Goal: Information Seeking & Learning: Learn about a topic

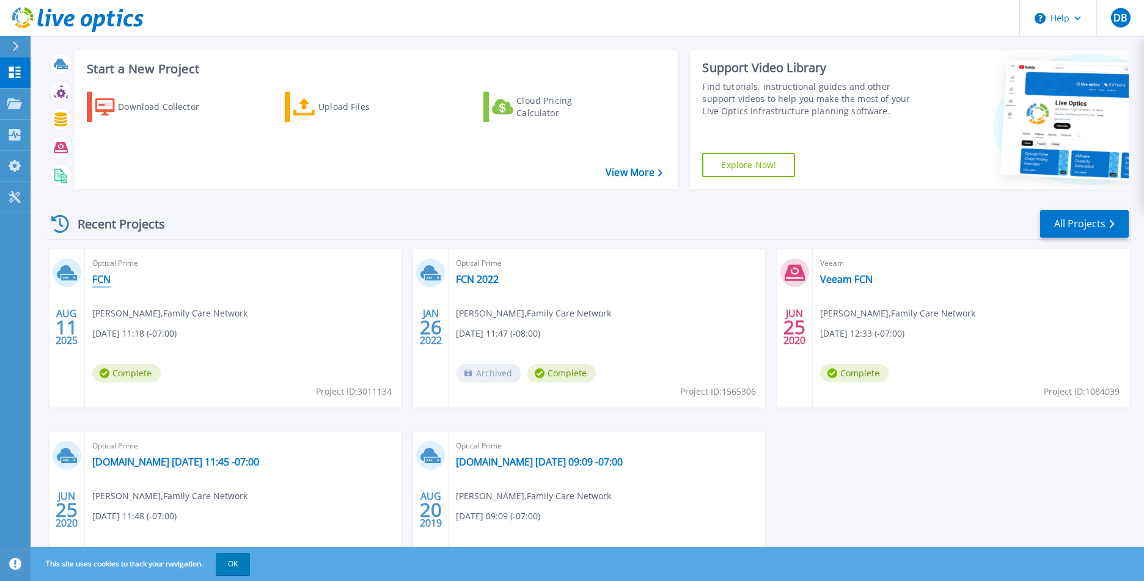
scroll to position [23, 0]
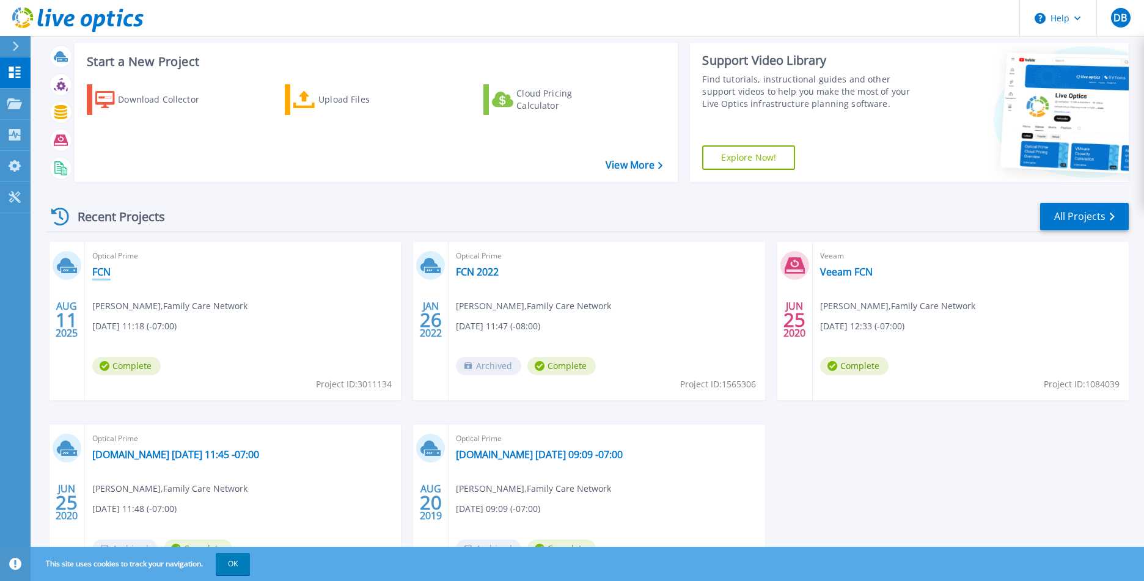
click at [105, 271] on link "FCN" at bounding box center [101, 272] width 18 height 12
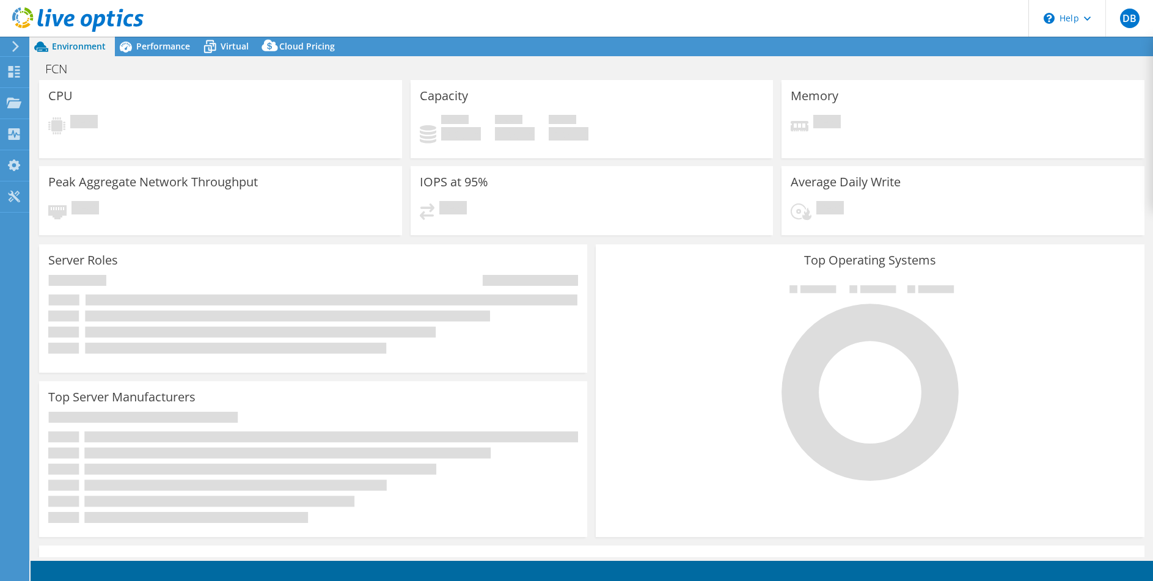
select select "USD"
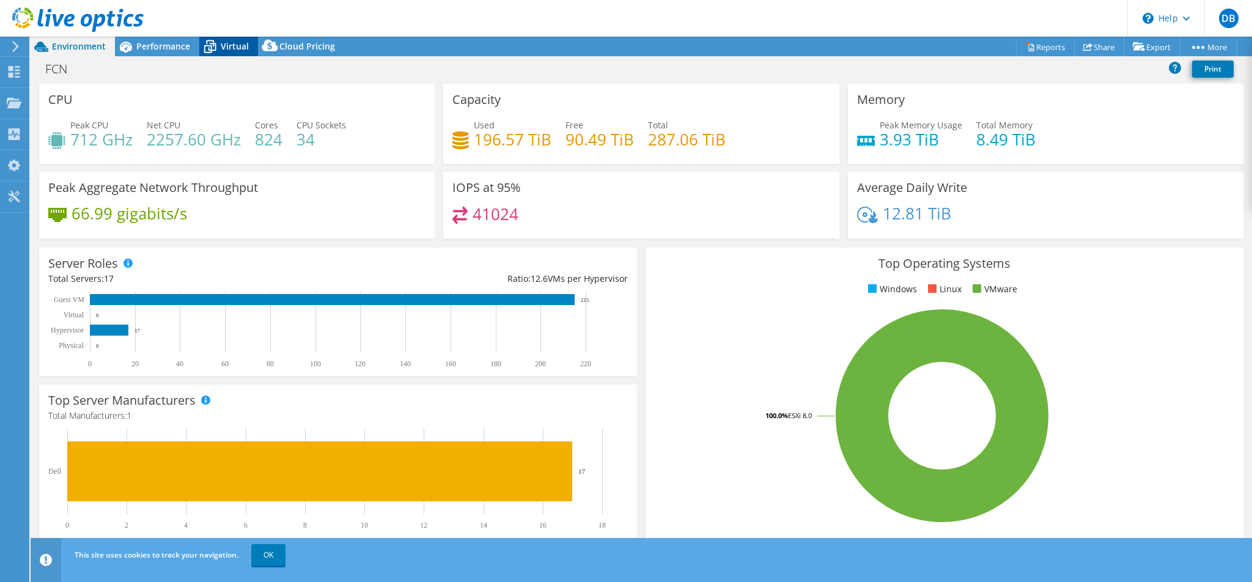
click at [213, 46] on icon at bounding box center [210, 48] width 12 height 10
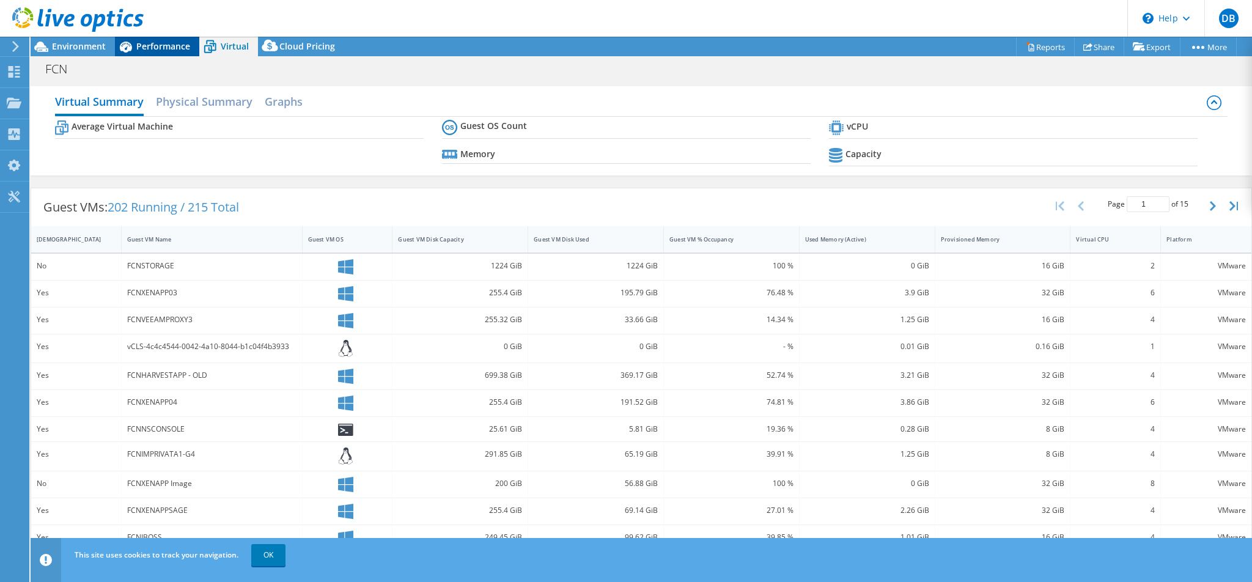
click at [119, 46] on icon at bounding box center [125, 46] width 21 height 21
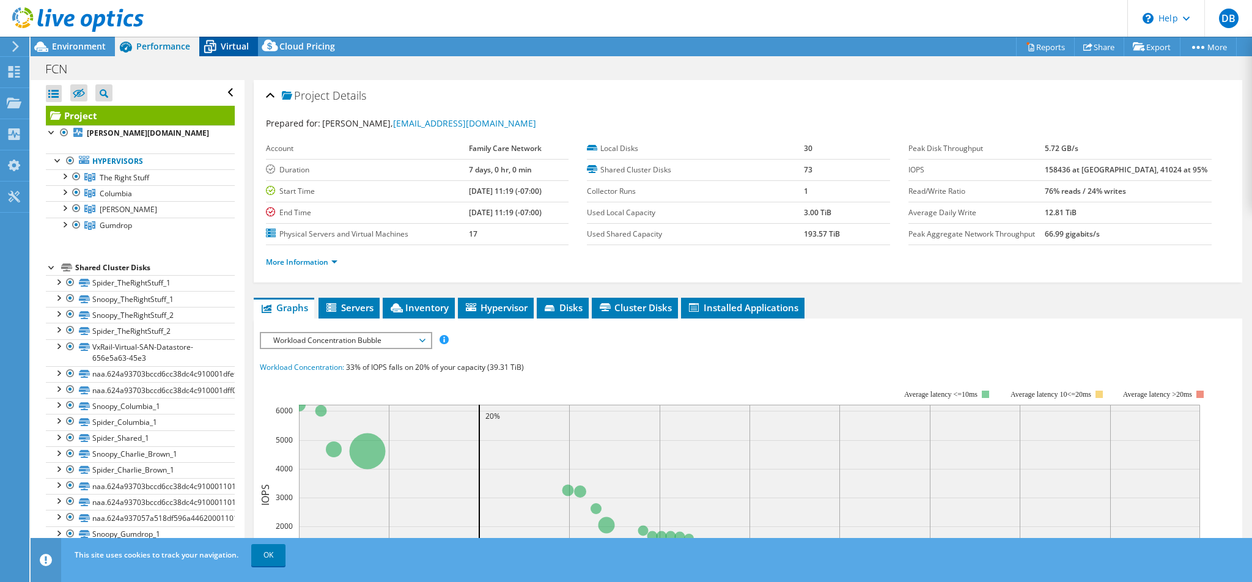
click at [225, 45] on span "Virtual" at bounding box center [235, 46] width 28 height 12
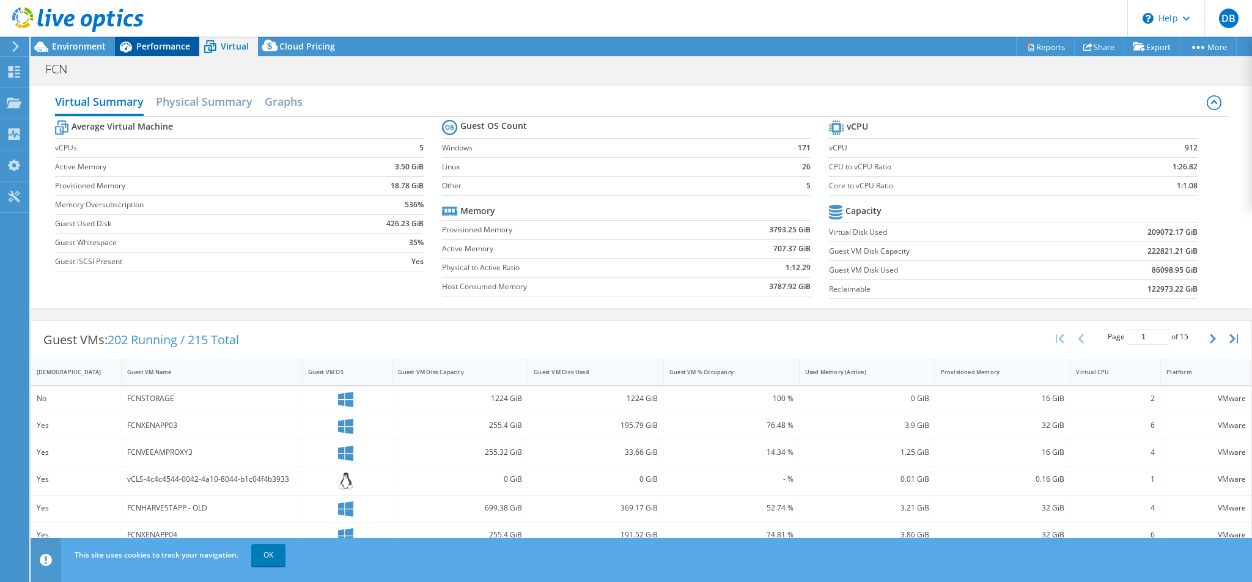
click at [159, 47] on span "Performance" at bounding box center [163, 46] width 54 height 12
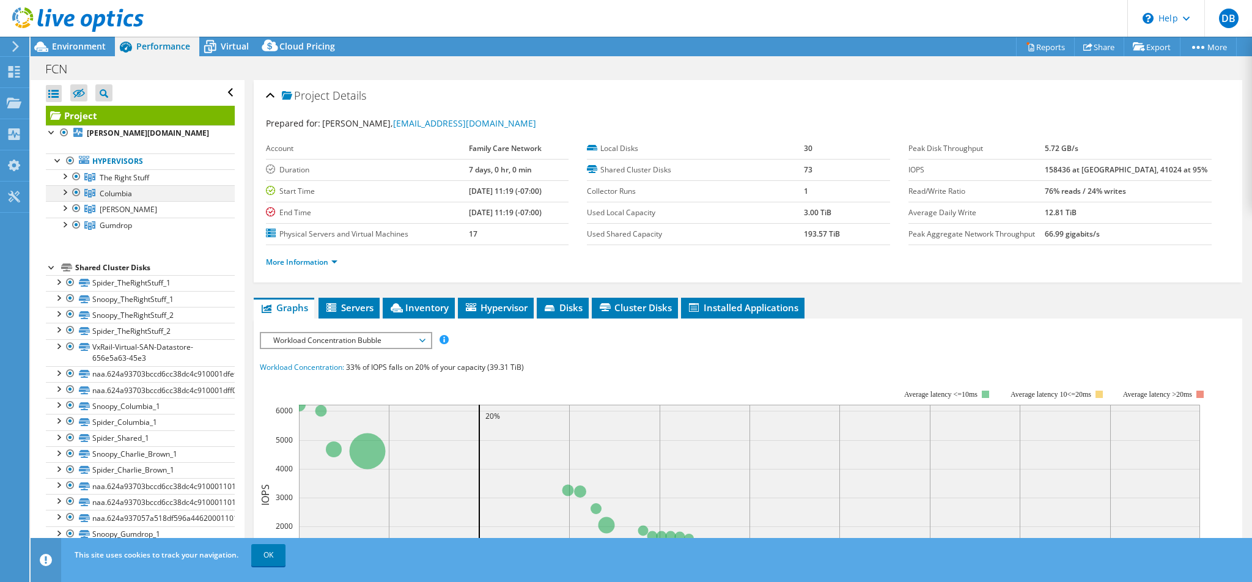
click at [80, 189] on div at bounding box center [76, 192] width 12 height 15
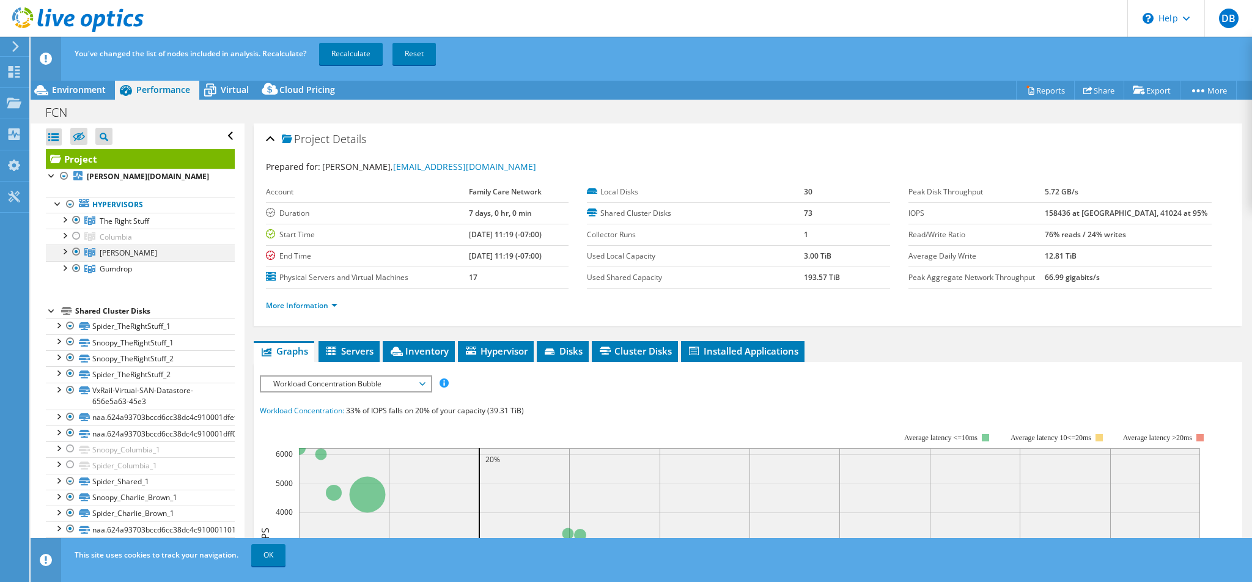
click at [79, 250] on div at bounding box center [76, 251] width 12 height 15
click at [77, 269] on div at bounding box center [76, 268] width 12 height 15
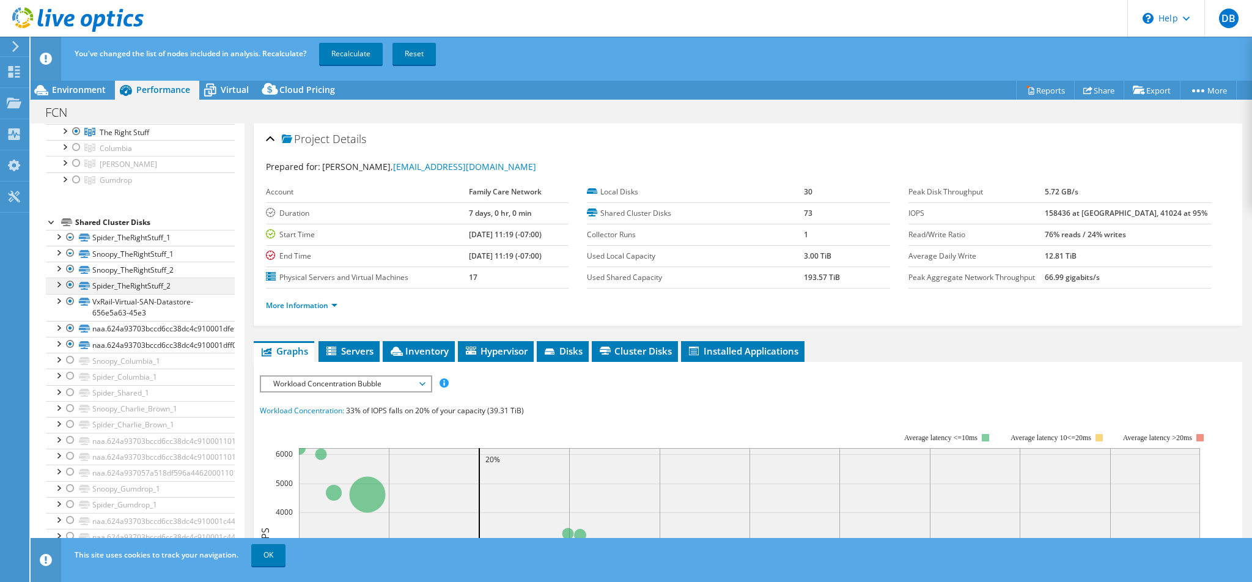
click at [70, 285] on div at bounding box center [70, 284] width 12 height 15
click at [72, 274] on div at bounding box center [70, 269] width 12 height 15
click at [71, 255] on div at bounding box center [70, 253] width 12 height 15
click at [70, 244] on div at bounding box center [70, 237] width 12 height 15
click at [74, 329] on div at bounding box center [70, 328] width 12 height 15
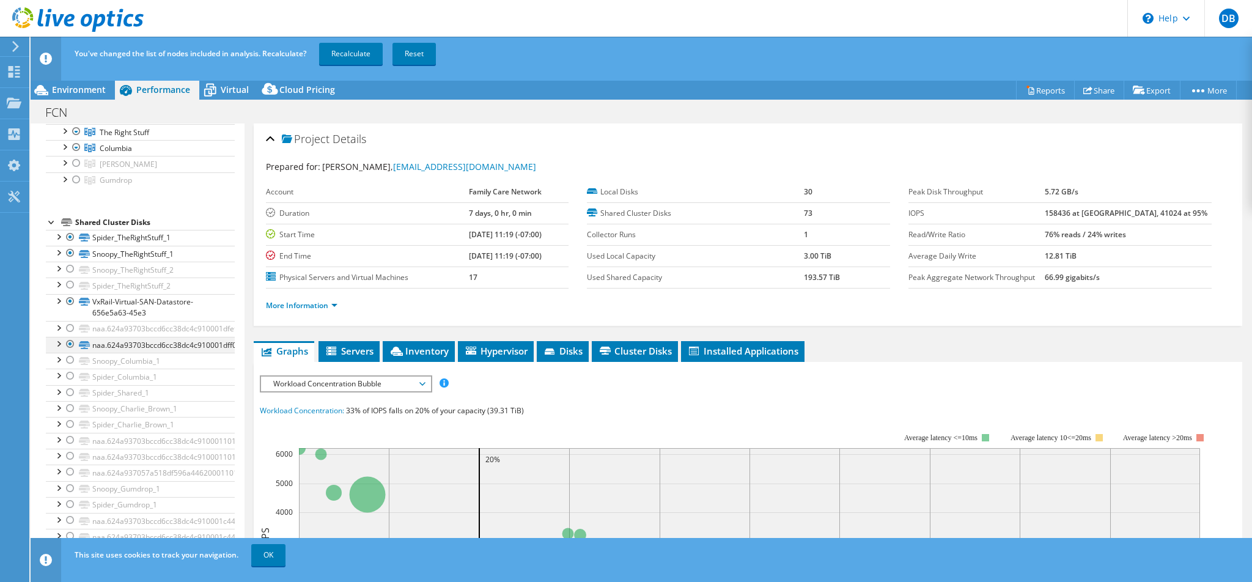
click at [70, 339] on div at bounding box center [70, 344] width 12 height 15
click at [71, 255] on div at bounding box center [70, 253] width 12 height 15
click at [71, 243] on div at bounding box center [70, 237] width 12 height 15
click at [359, 53] on link "Recalculate" at bounding box center [351, 54] width 64 height 22
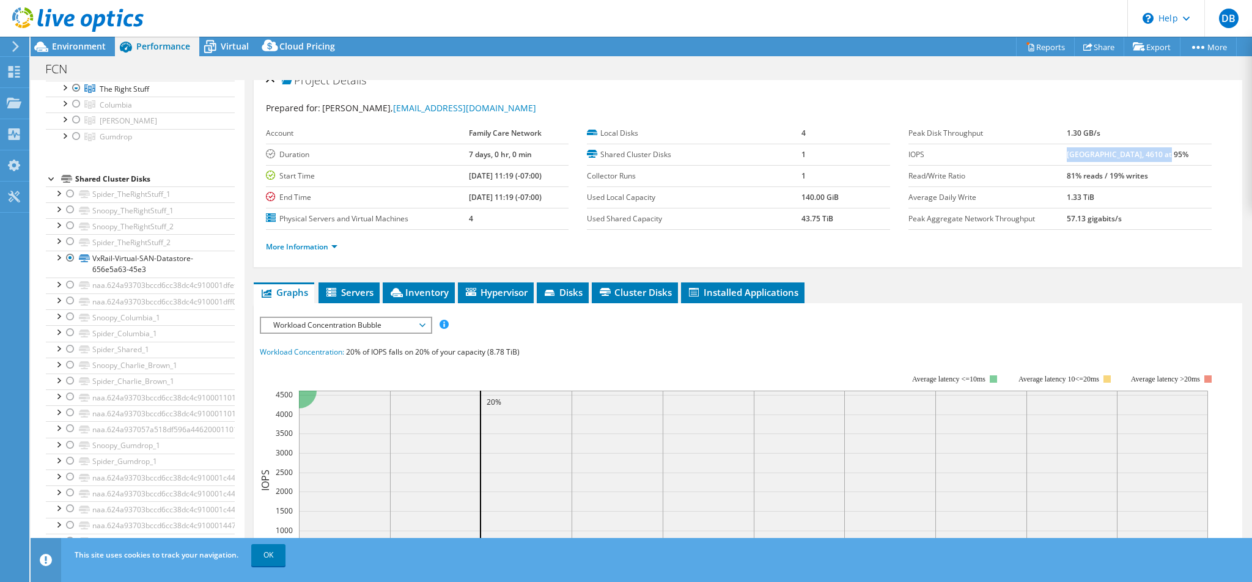
drag, startPoint x: 1074, startPoint y: 152, endPoint x: 1186, endPoint y: 154, distance: 111.8
click at [1153, 154] on tr "IOPS 24202 at Peak, 4610 at 95%" at bounding box center [1059, 154] width 303 height 21
click at [1153, 154] on td "24202 at Peak, 4610 at 95%" at bounding box center [1138, 154] width 145 height 21
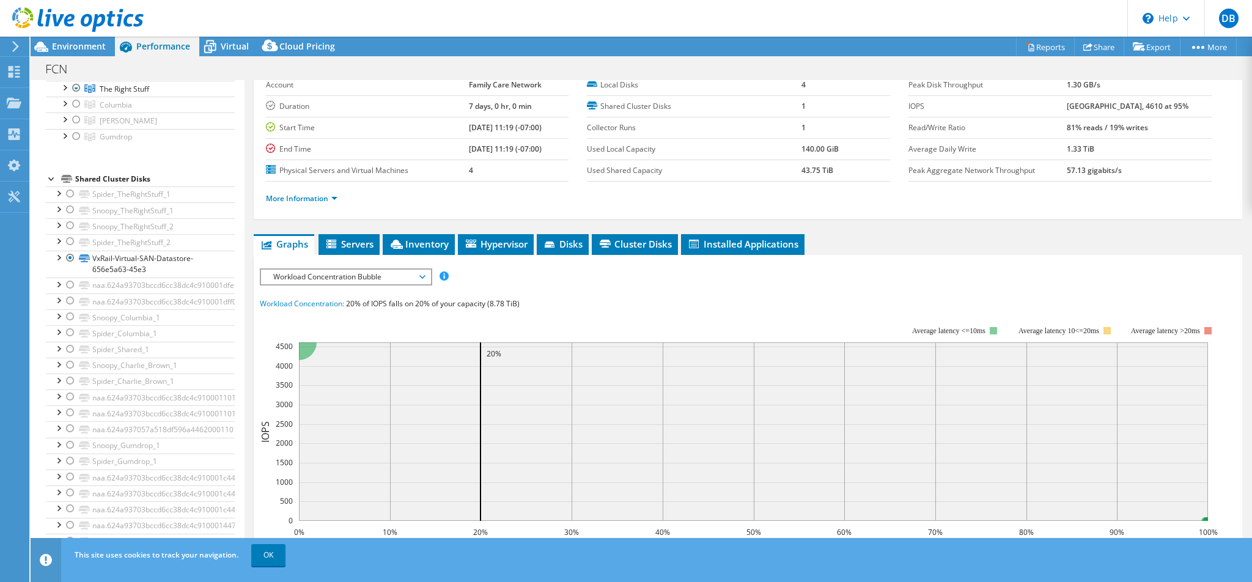
scroll to position [1, 0]
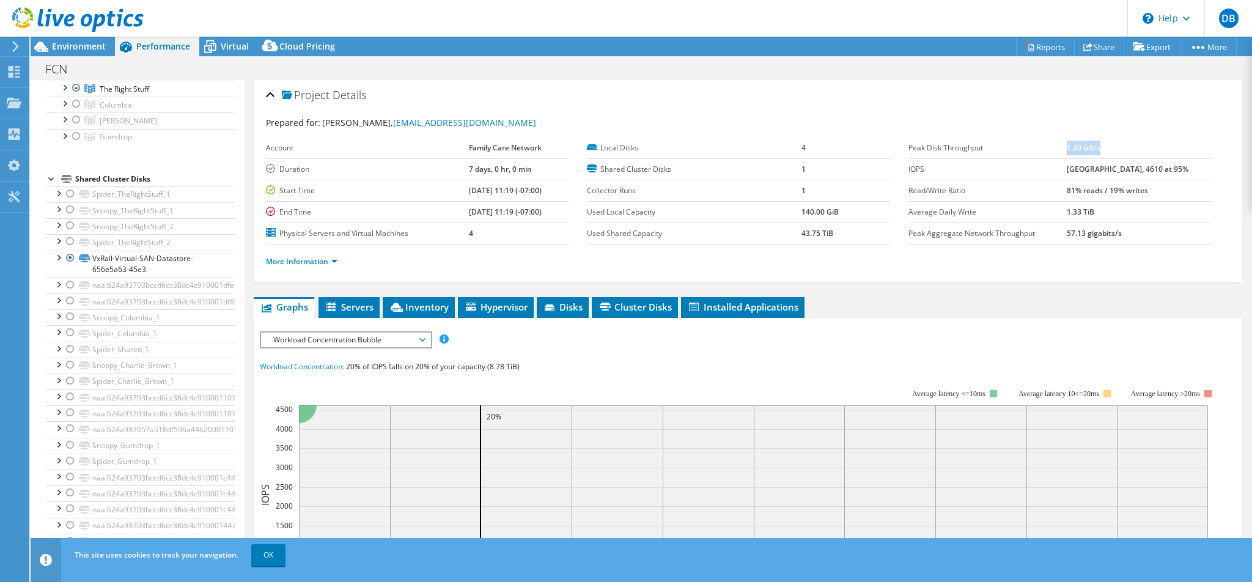
drag, startPoint x: 1073, startPoint y: 147, endPoint x: 1121, endPoint y: 151, distance: 49.0
click at [1121, 151] on tr "Peak Disk Throughput 1.30 GB/s" at bounding box center [1059, 148] width 303 height 21
click at [1079, 171] on b "24202 at Peak, 4610 at 95%" at bounding box center [1127, 169] width 122 height 10
drag, startPoint x: 1079, startPoint y: 169, endPoint x: 1092, endPoint y: 169, distance: 12.8
click at [1092, 169] on b "24202 at Peak, 4610 at 95%" at bounding box center [1127, 169] width 122 height 10
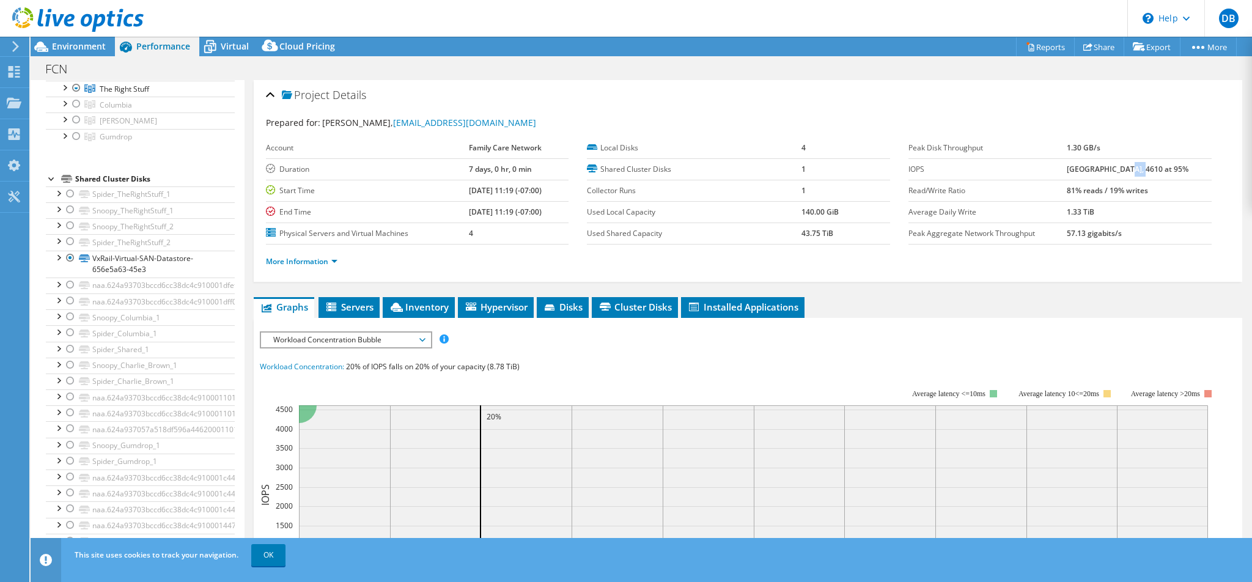
drag, startPoint x: 1130, startPoint y: 168, endPoint x: 1145, endPoint y: 169, distance: 15.3
click at [1145, 169] on b "24202 at Peak, 4610 at 95%" at bounding box center [1127, 169] width 122 height 10
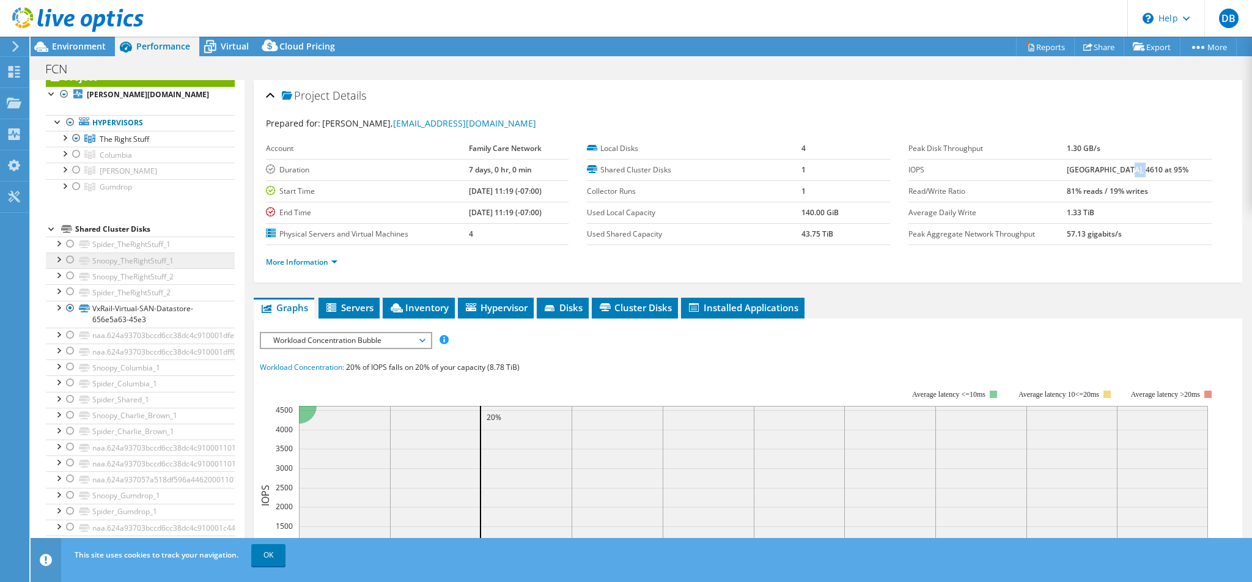
scroll to position [0, 0]
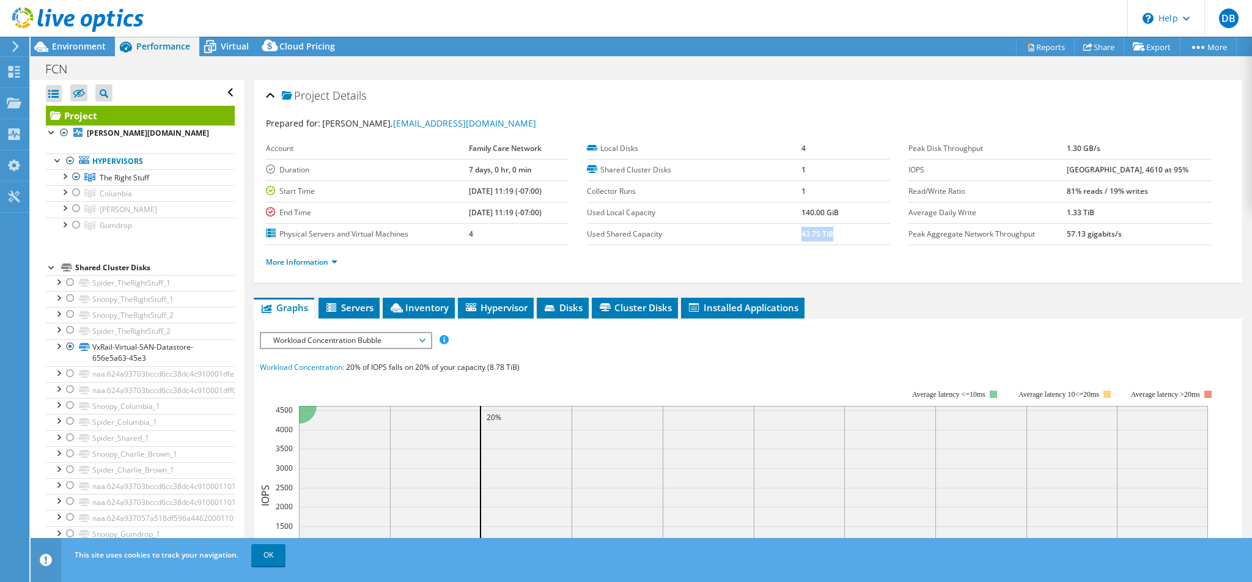
drag, startPoint x: 798, startPoint y: 231, endPoint x: 826, endPoint y: 231, distance: 28.1
click at [826, 231] on b "43.75 TiB" at bounding box center [817, 234] width 32 height 10
click at [306, 259] on link "More Information" at bounding box center [302, 262] width 72 height 10
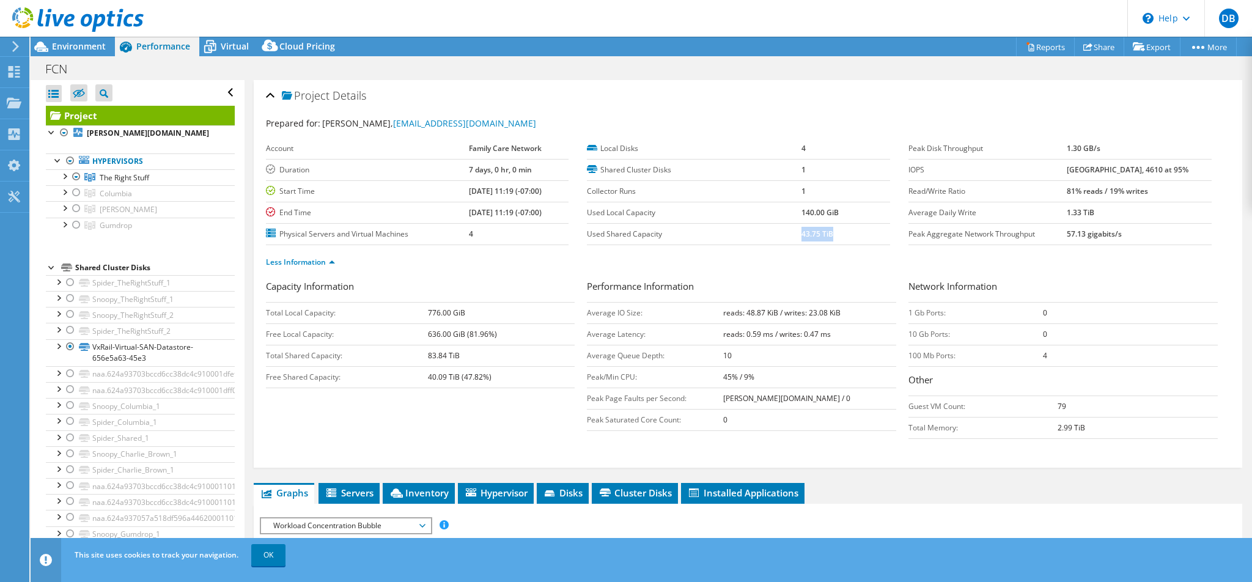
click at [806, 243] on td "43.75 TiB" at bounding box center [845, 233] width 89 height 21
drag, startPoint x: 794, startPoint y: 230, endPoint x: 843, endPoint y: 233, distance: 48.3
click at [843, 233] on tr "Used Shared Capacity 43.75 TiB" at bounding box center [738, 233] width 303 height 21
click at [837, 235] on td "43.75 TiB" at bounding box center [845, 233] width 89 height 21
drag, startPoint x: 822, startPoint y: 235, endPoint x: 794, endPoint y: 236, distance: 27.5
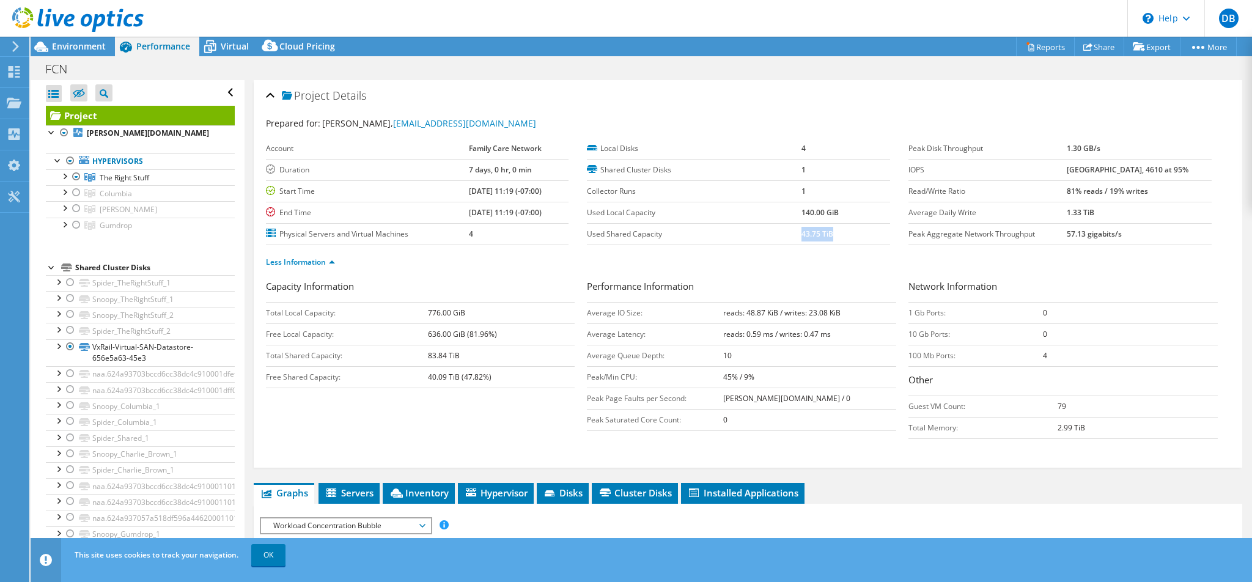
click at [794, 236] on tr "Used Shared Capacity 43.75 TiB" at bounding box center [738, 233] width 303 height 21
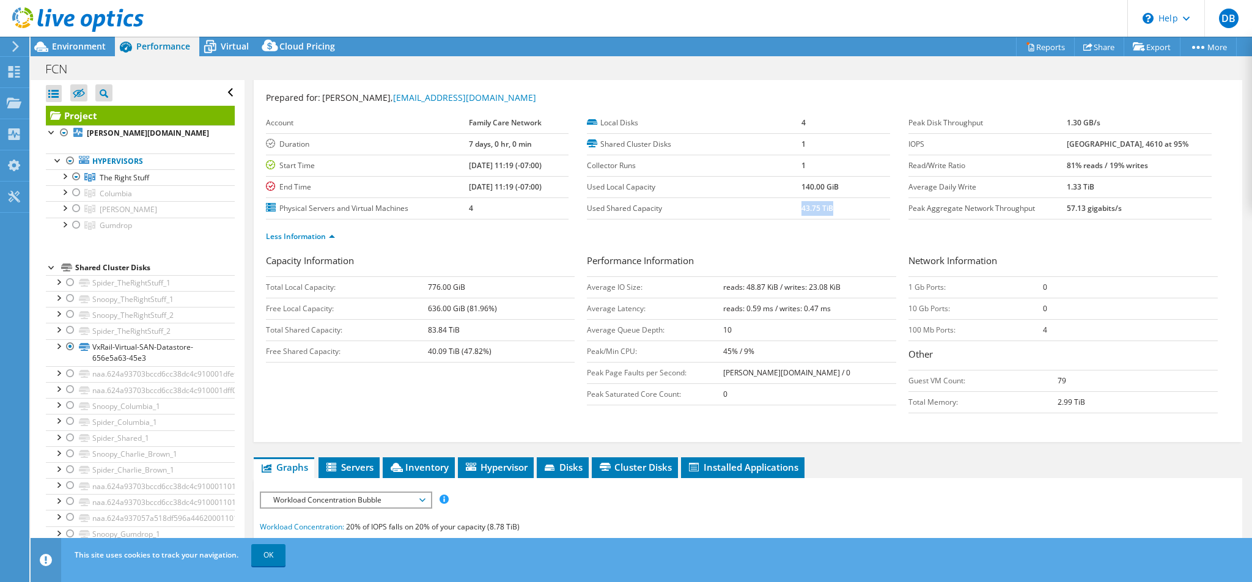
scroll to position [53, 0]
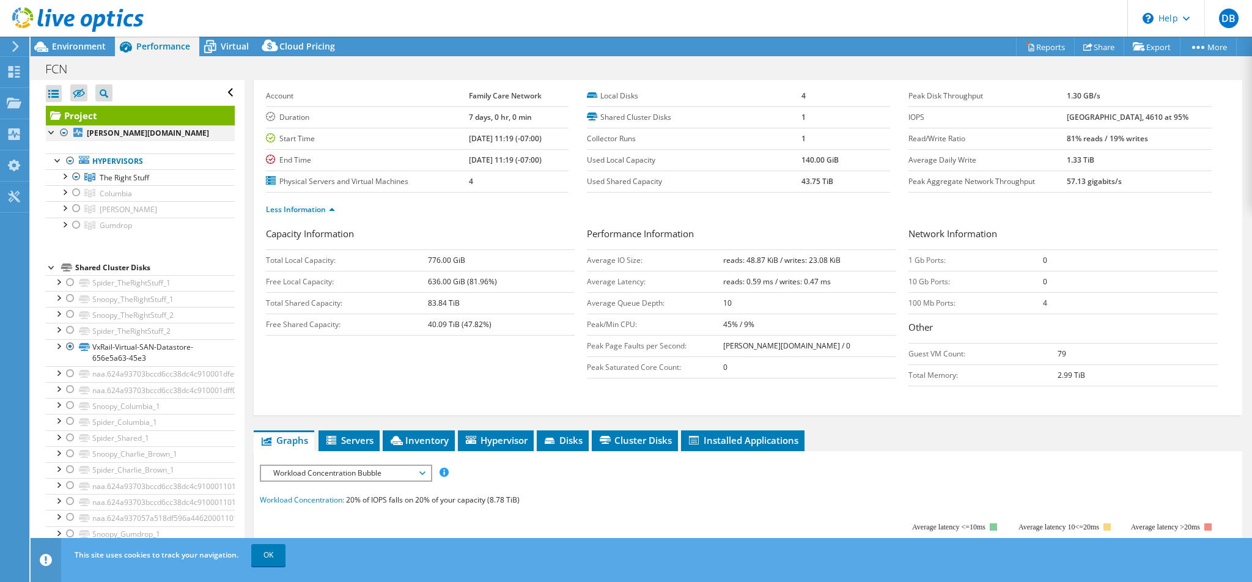
click at [62, 135] on div at bounding box center [64, 132] width 12 height 15
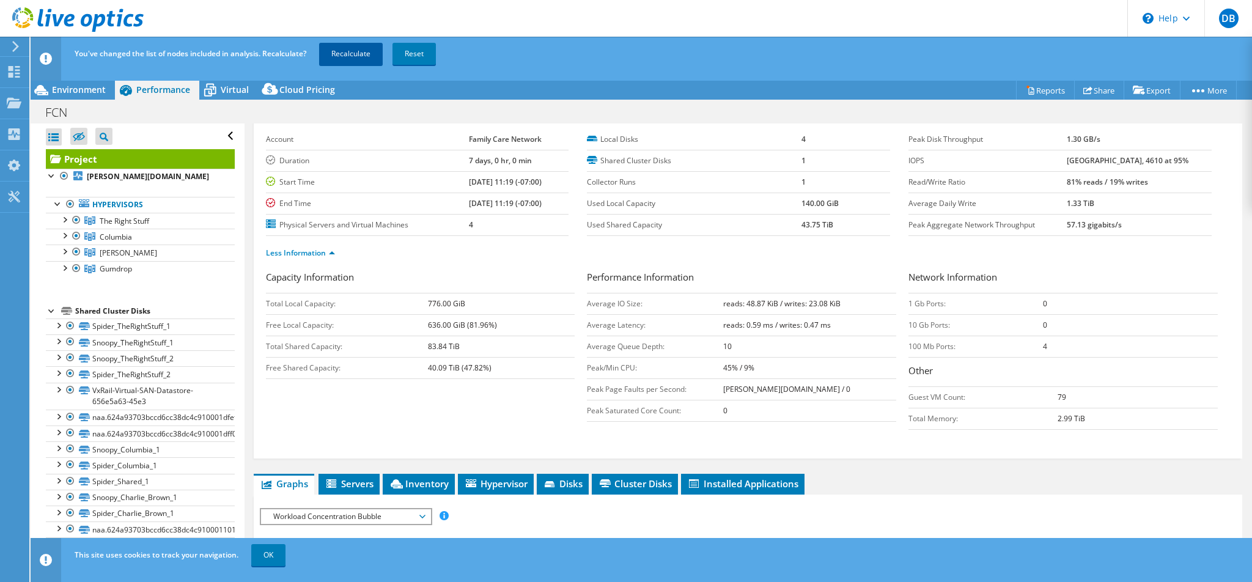
click at [340, 61] on link "Recalculate" at bounding box center [351, 54] width 64 height 22
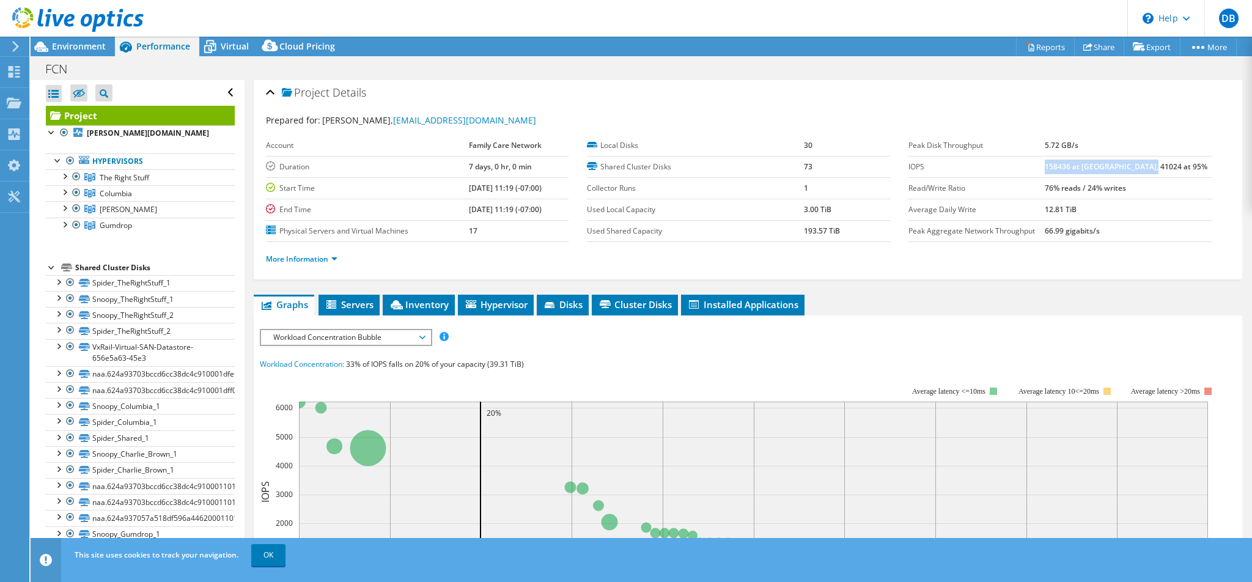
drag, startPoint x: 1069, startPoint y: 167, endPoint x: 1194, endPoint y: 161, distance: 124.2
click at [1153, 161] on tr "IOPS 158436 at Peak, 41024 at 95%" at bounding box center [1059, 166] width 303 height 21
click at [1153, 164] on td "158436 at Peak, 41024 at 95%" at bounding box center [1127, 166] width 167 height 21
drag, startPoint x: 1124, startPoint y: 167, endPoint x: 1068, endPoint y: 167, distance: 55.6
click at [1068, 167] on tr "IOPS 158436 at Peak, 41024 at 95%" at bounding box center [1059, 166] width 303 height 21
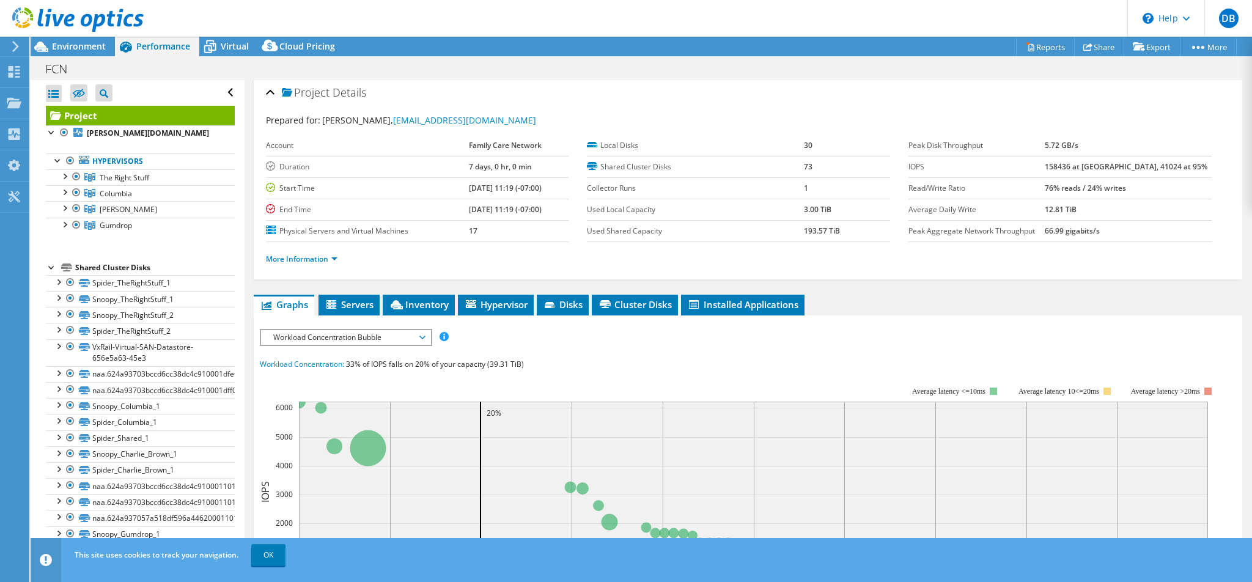
click at [1148, 163] on b "158436 at Peak, 41024 at 95%" at bounding box center [1125, 166] width 163 height 10
drag, startPoint x: 1129, startPoint y: 166, endPoint x: 1180, endPoint y: 164, distance: 51.4
click at [1153, 164] on td "158436 at Peak, 41024 at 95%" at bounding box center [1127, 166] width 167 height 21
